Goal: Information Seeking & Learning: Learn about a topic

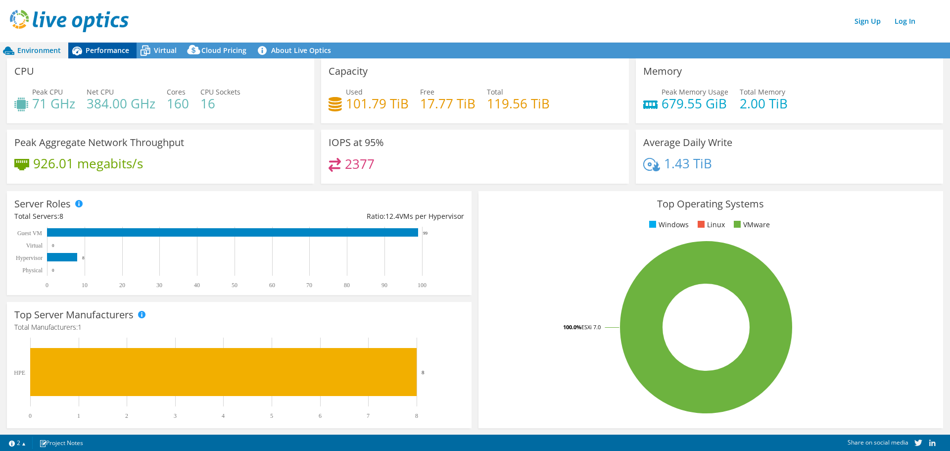
click at [103, 53] on span "Performance" at bounding box center [108, 50] width 44 height 9
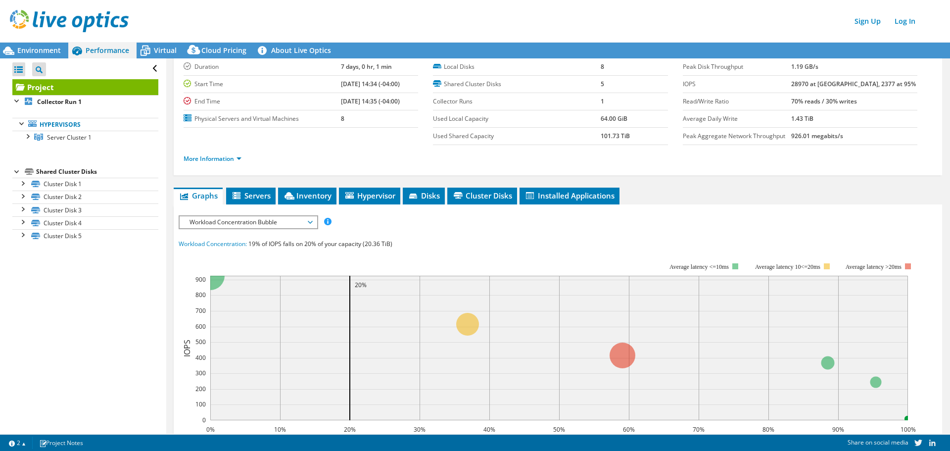
scroll to position [29, 0]
click at [299, 195] on span "Inventory" at bounding box center [307, 196] width 48 height 10
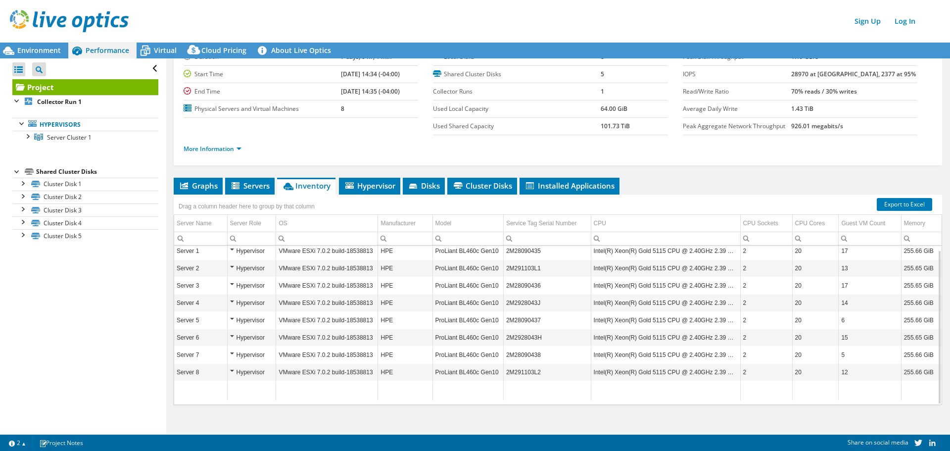
scroll to position [48, 0]
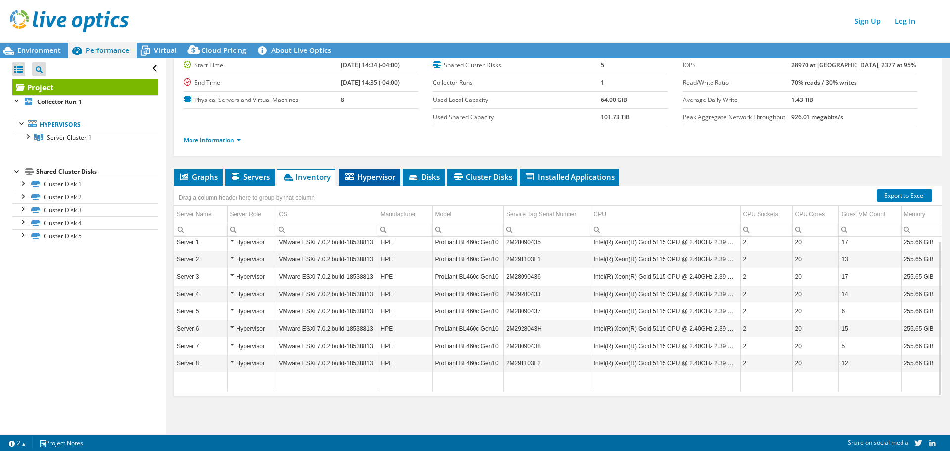
click at [370, 176] on span "Hypervisor" at bounding box center [369, 177] width 51 height 10
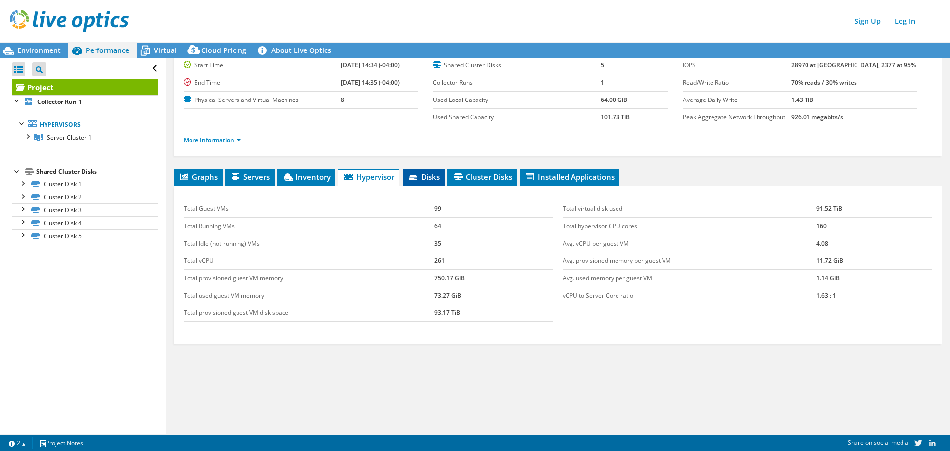
click at [419, 177] on icon at bounding box center [414, 178] width 10 height 6
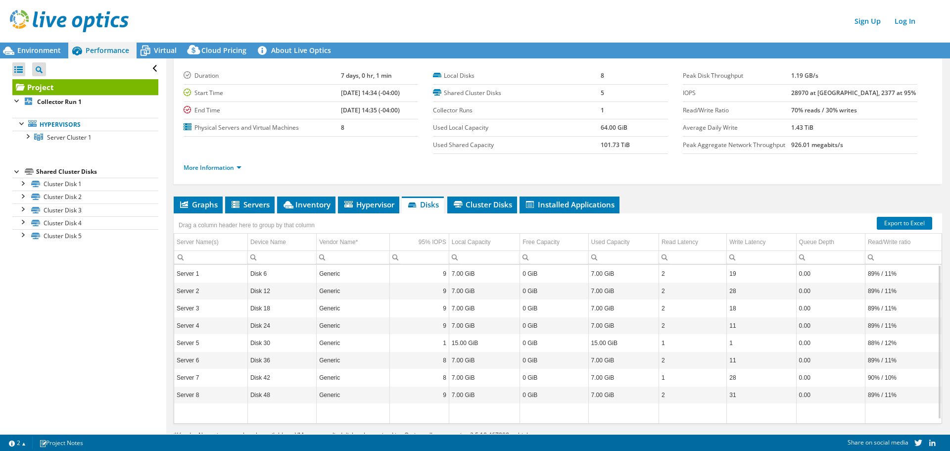
scroll to position [0, 0]
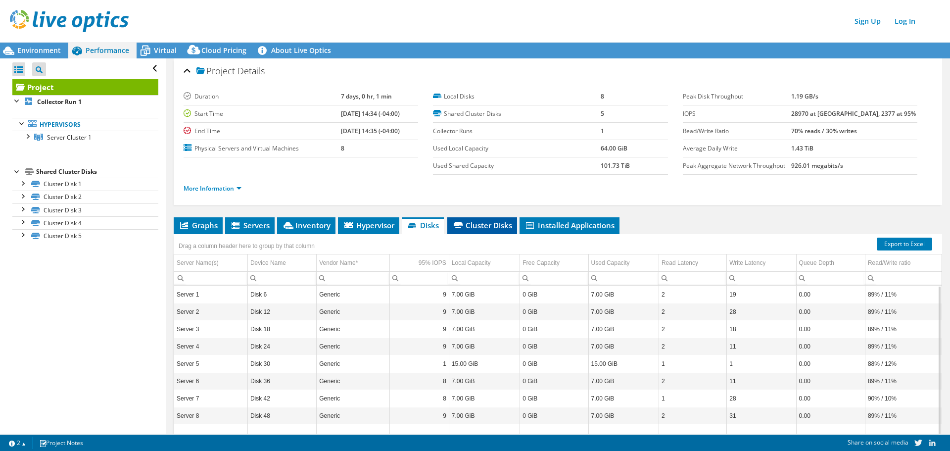
click at [482, 227] on span "Cluster Disks" at bounding box center [482, 225] width 60 height 10
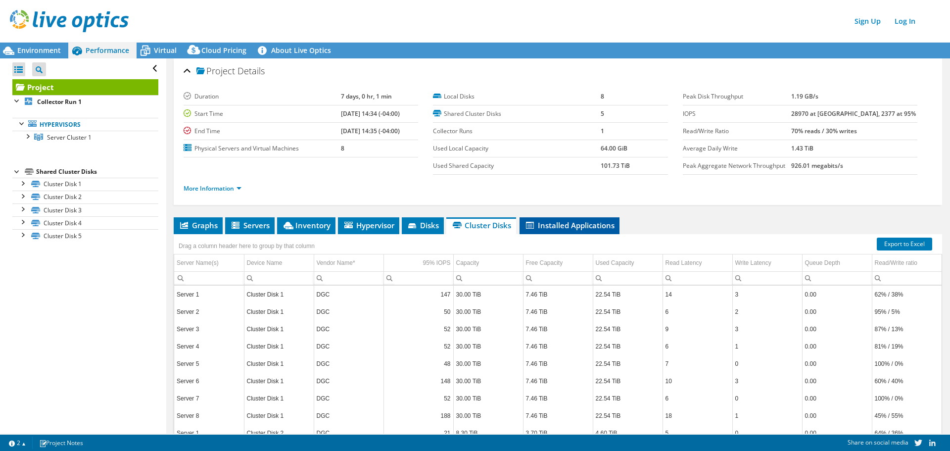
click at [570, 232] on li "Installed Applications" at bounding box center [569, 225] width 100 height 17
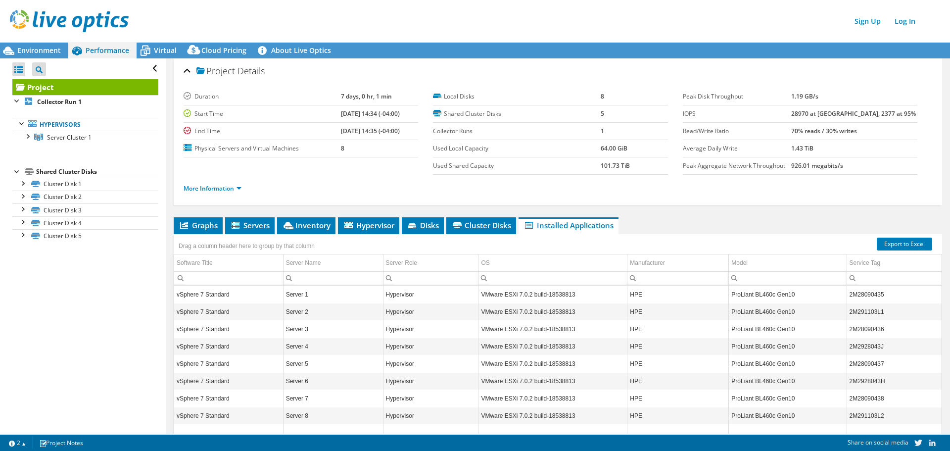
scroll to position [48, 0]
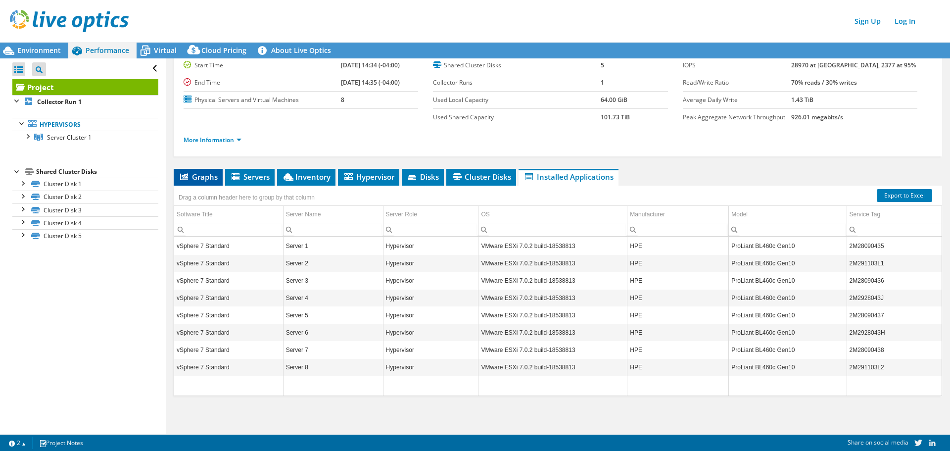
click at [195, 179] on span "Graphs" at bounding box center [198, 177] width 39 height 10
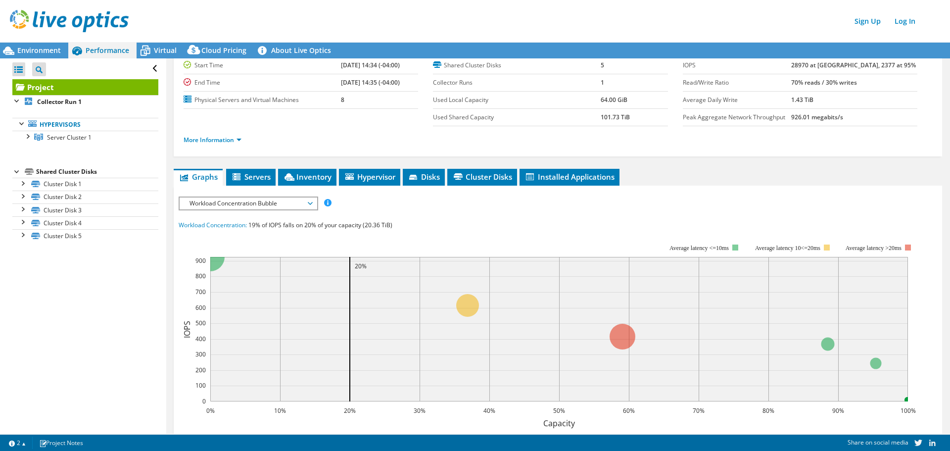
click at [256, 186] on div "IOPS Disk Throughput IO Size Latency Queue Depth CPU Percentage Memory Page Fau…" at bounding box center [558, 366] width 758 height 360
click at [251, 181] on span "Servers" at bounding box center [251, 177] width 40 height 10
